Goal: Book appointment/travel/reservation

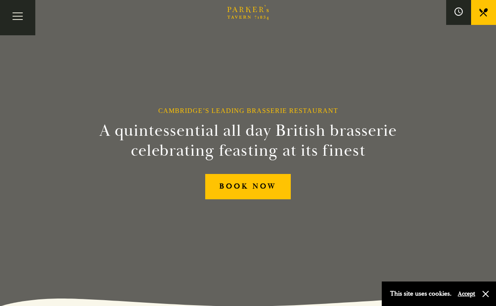
click at [22, 12] on button "Toggle navigation" at bounding box center [17, 17] width 35 height 35
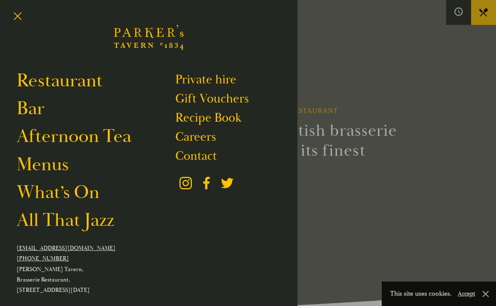
click at [46, 135] on link "Afternoon Tea" at bounding box center [74, 136] width 115 height 23
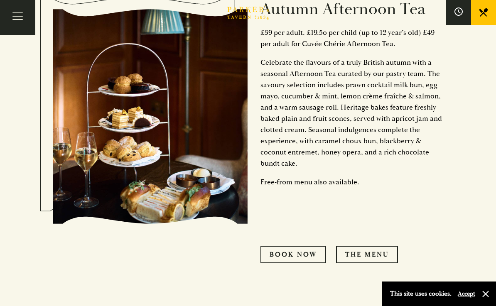
scroll to position [419, 0]
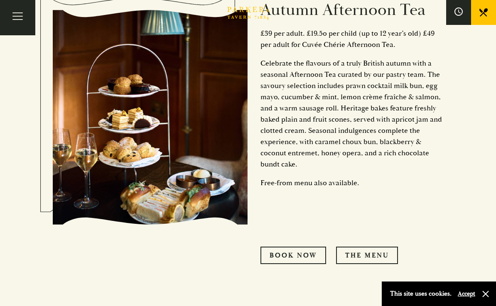
click at [374, 264] on link "THE MENU" at bounding box center [367, 255] width 62 height 17
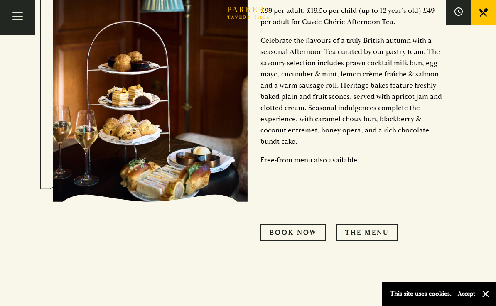
click at [305, 241] on link "Book now" at bounding box center [294, 232] width 66 height 17
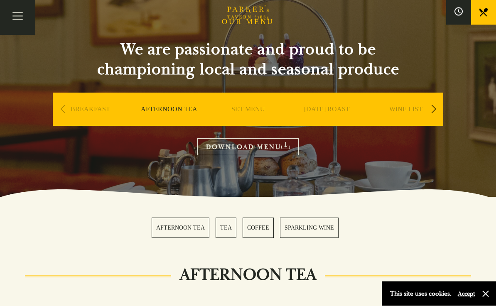
click at [191, 231] on link "AFTERNOON TEA" at bounding box center [181, 228] width 58 height 20
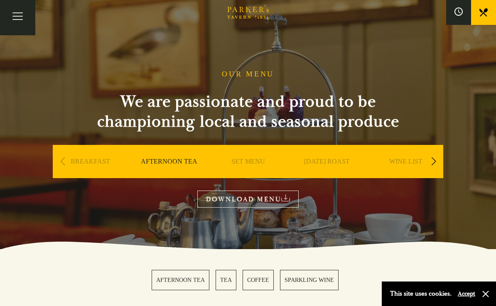
click at [410, 161] on link "WINE LIST" at bounding box center [405, 174] width 33 height 33
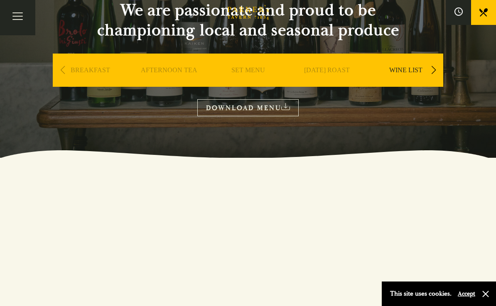
scroll to position [121, 0]
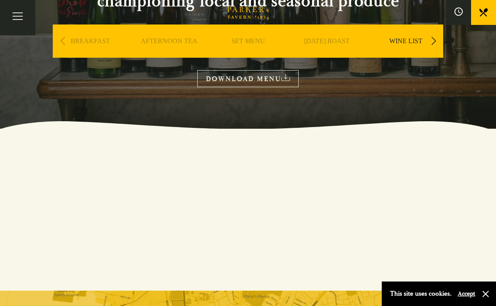
click at [268, 86] on link "DOWNLOAD MENU" at bounding box center [247, 78] width 101 height 17
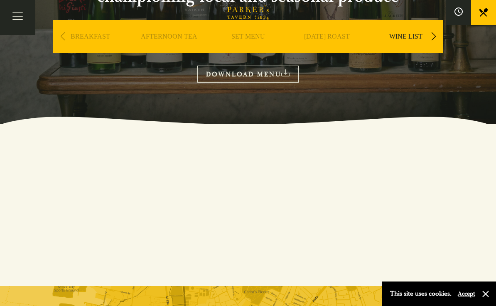
click at [180, 33] on link "AFTERNOON TEA" at bounding box center [169, 48] width 57 height 33
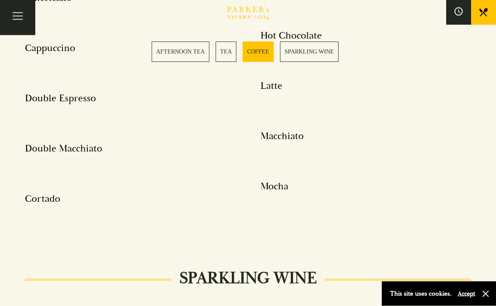
scroll to position [1473, 0]
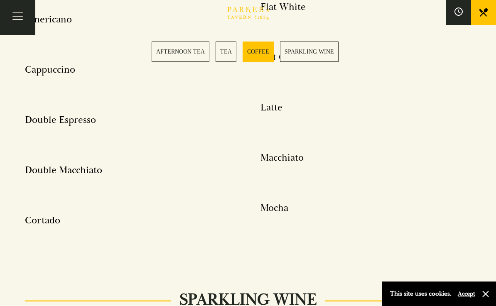
click at [18, 15] on button "Toggle navigation" at bounding box center [17, 17] width 35 height 35
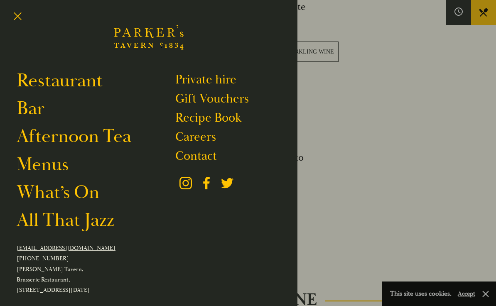
click at [121, 126] on link "Afternoon Tea" at bounding box center [74, 136] width 115 height 23
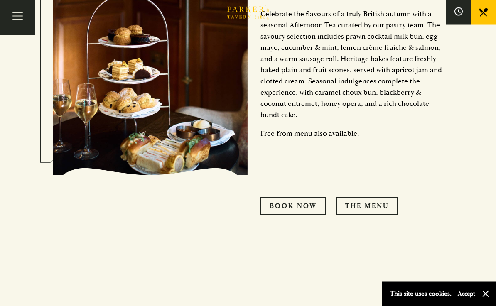
scroll to position [468, 0]
click at [364, 215] on link "THE MENU" at bounding box center [367, 205] width 62 height 17
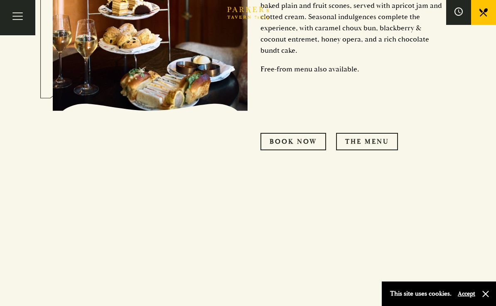
scroll to position [532, 0]
click at [347, 120] on div "Served until the [DATE], between 12:30 and 4:30 pm. Autumn Afternoon Tea £39 pe…" at bounding box center [345, 3] width 195 height 377
click at [318, 150] on link "Book now" at bounding box center [294, 141] width 66 height 17
